Goal: Obtain resource: Download file/media

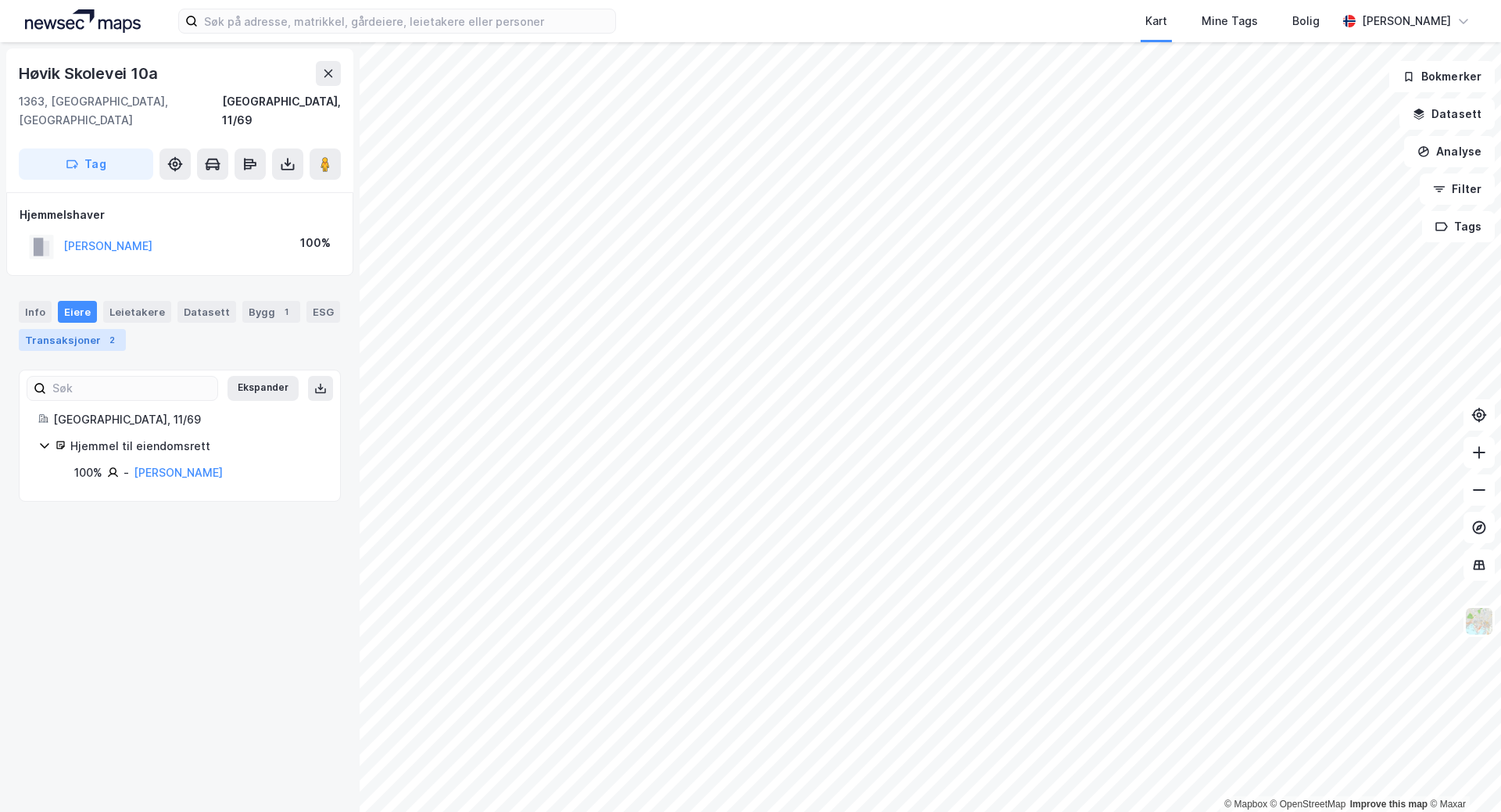
click at [92, 329] on div "Transaksjoner 2" at bounding box center [72, 339] width 108 height 22
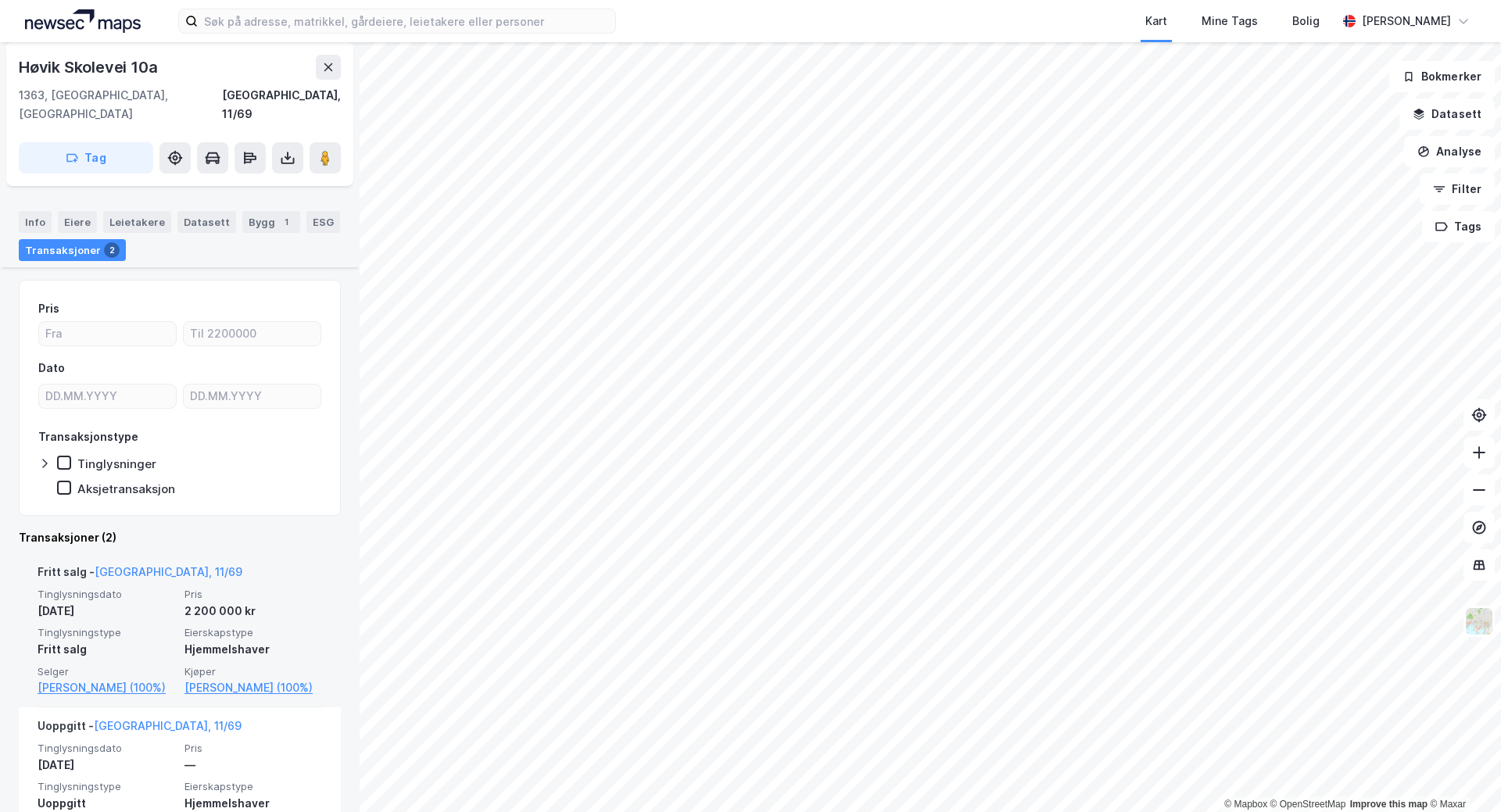
scroll to position [117, 0]
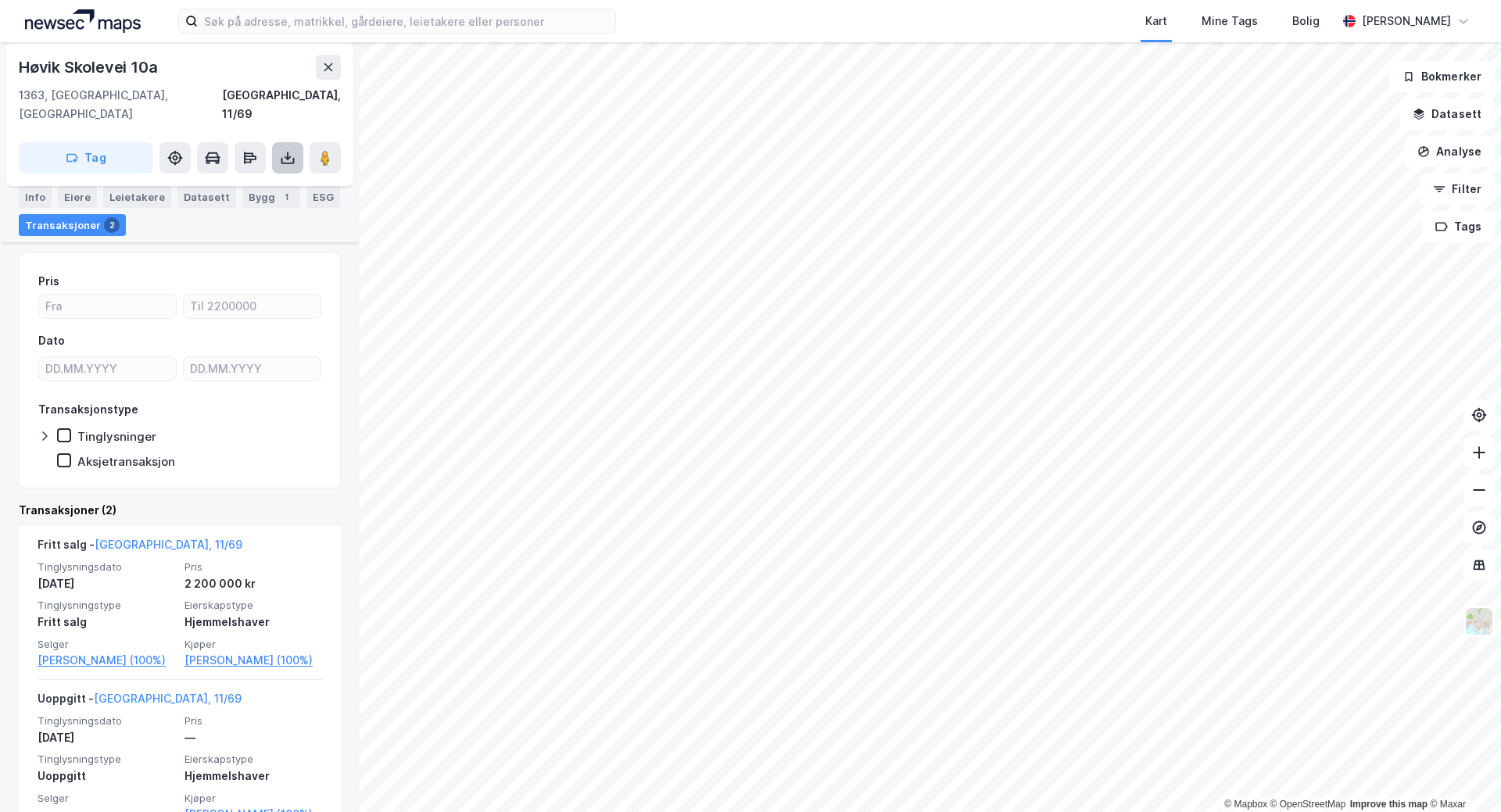
click at [278, 142] on button at bounding box center [287, 157] width 31 height 31
click at [247, 183] on div "Last ned grunnbok" at bounding box center [211, 189] width 91 height 12
click at [322, 147] on button at bounding box center [324, 157] width 31 height 31
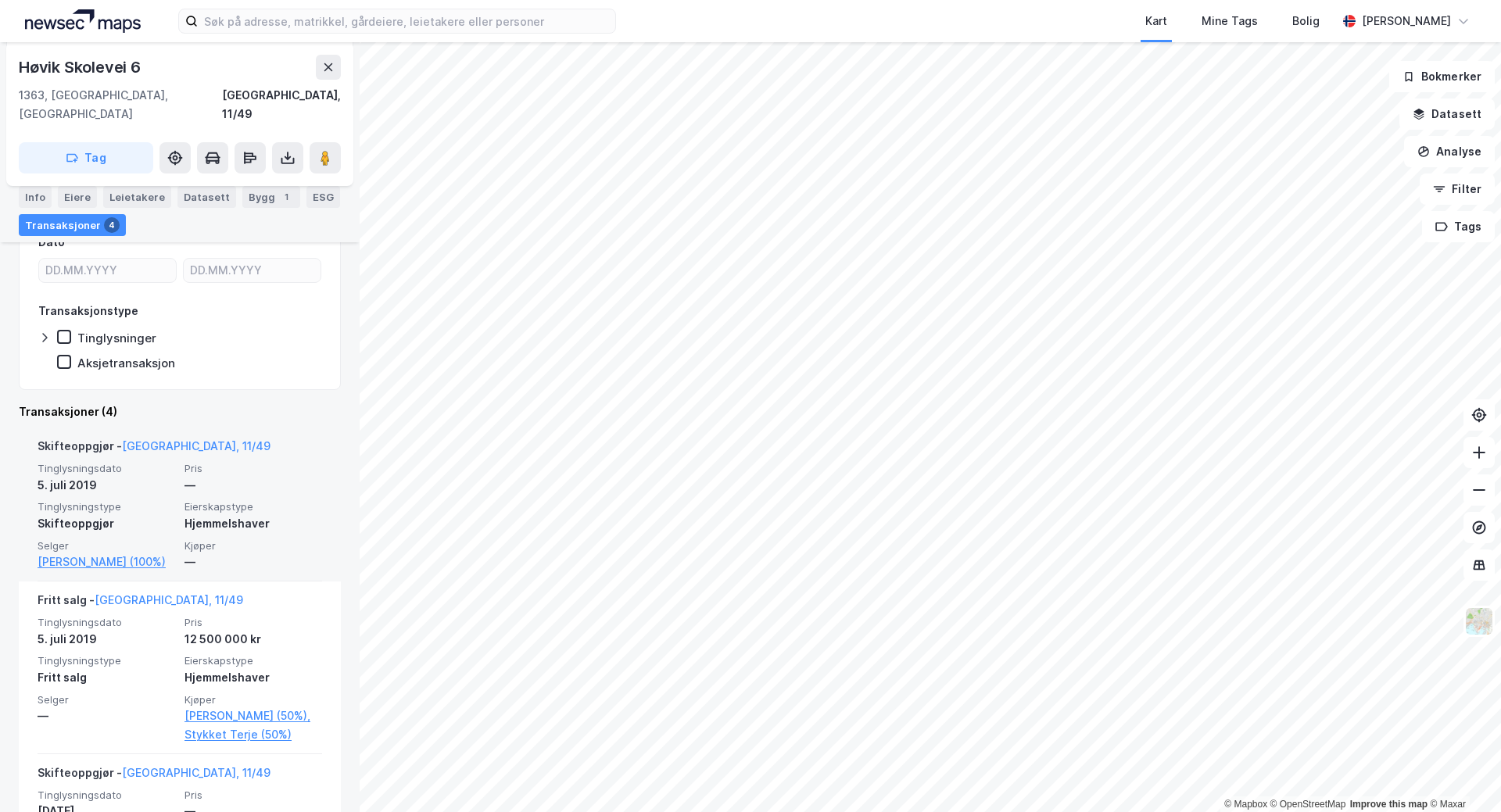
scroll to position [313, 0]
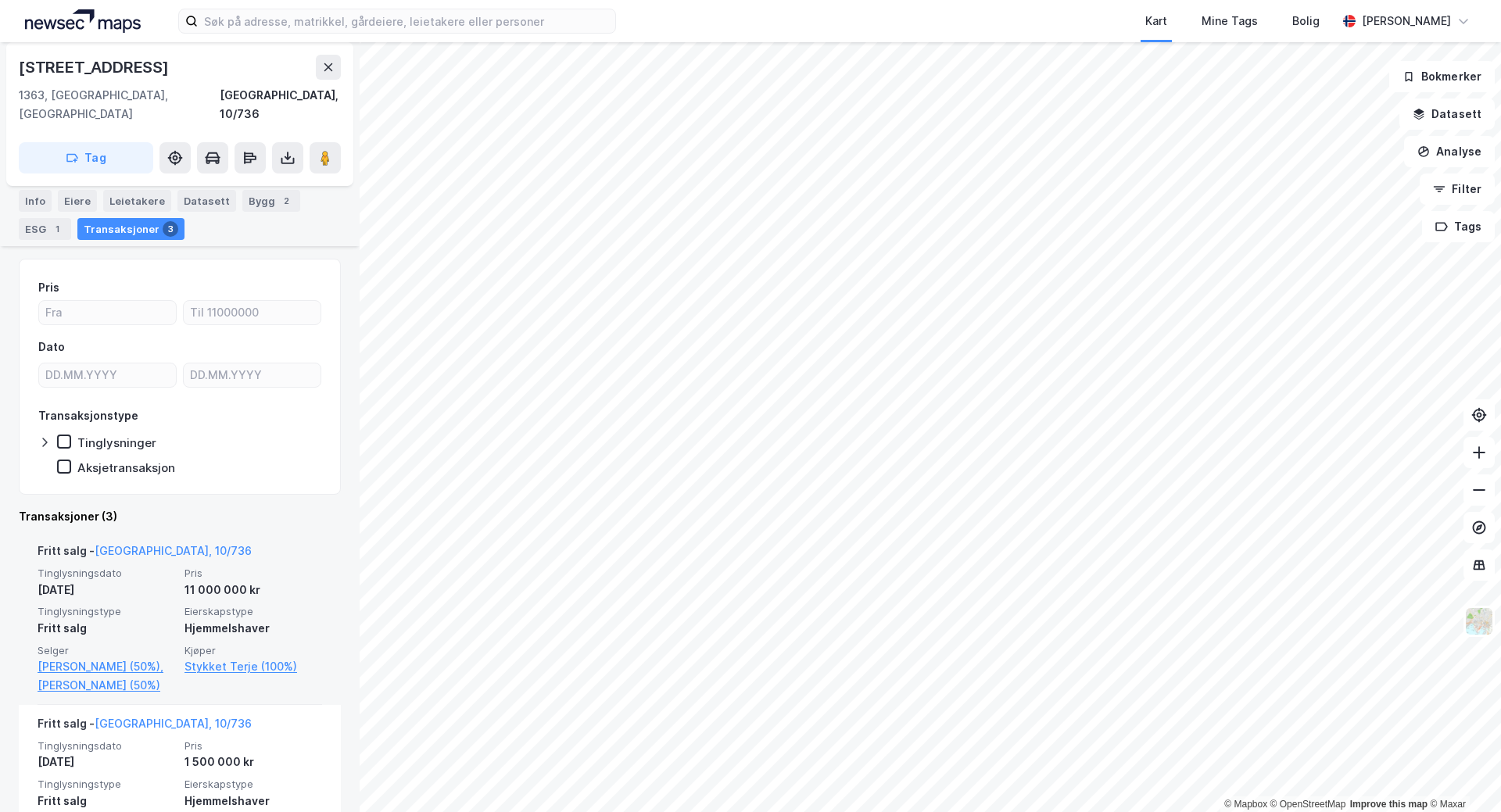
scroll to position [117, 0]
